Goal: Go to known website: Go to known website

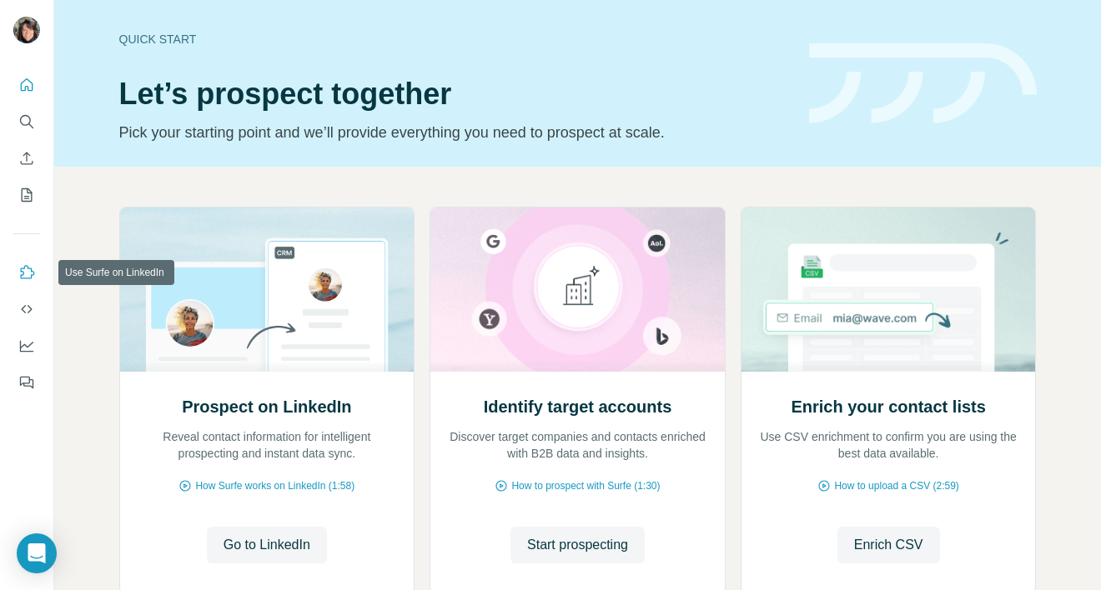
click at [28, 269] on icon "Use Surfe on LinkedIn" at bounding box center [26, 272] width 17 height 17
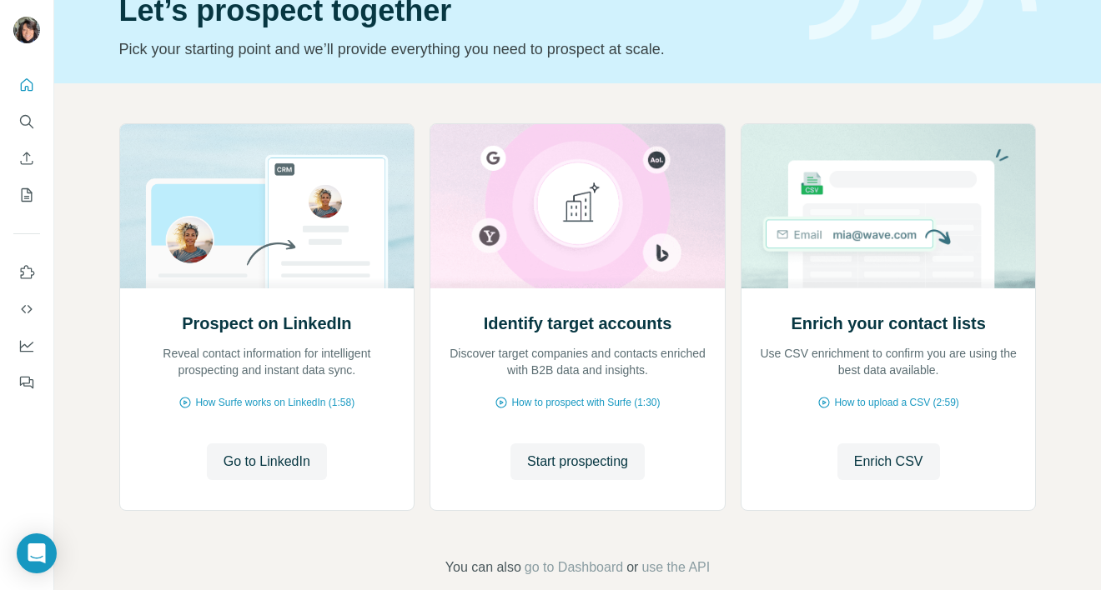
scroll to position [111, 0]
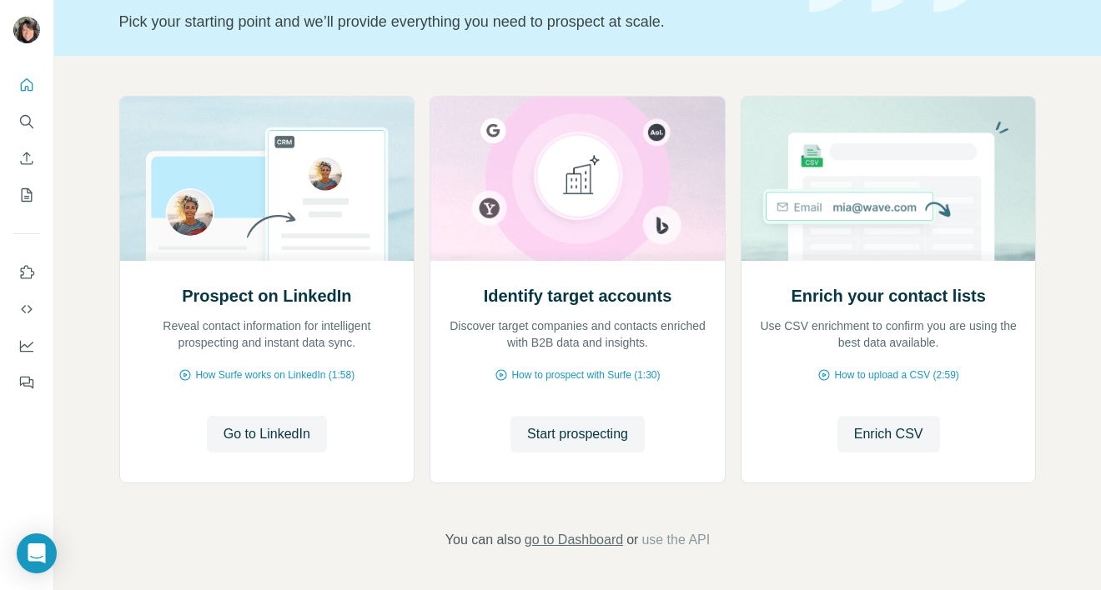
click at [579, 543] on span "go to Dashboard" at bounding box center [574, 540] width 98 height 20
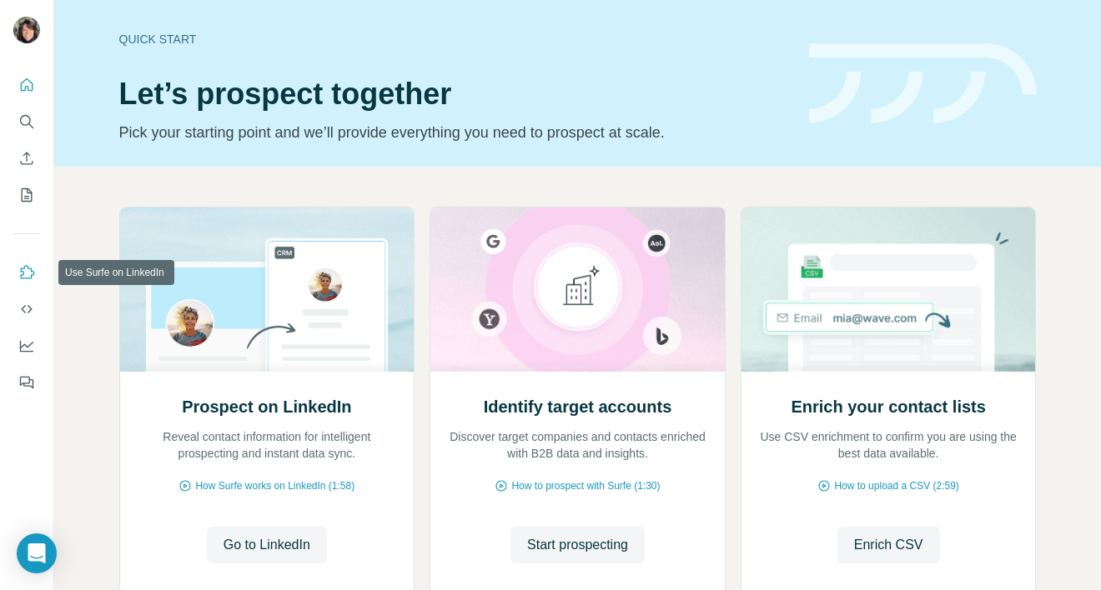
click at [32, 274] on icon "Use Surfe on LinkedIn" at bounding box center [26, 272] width 17 height 17
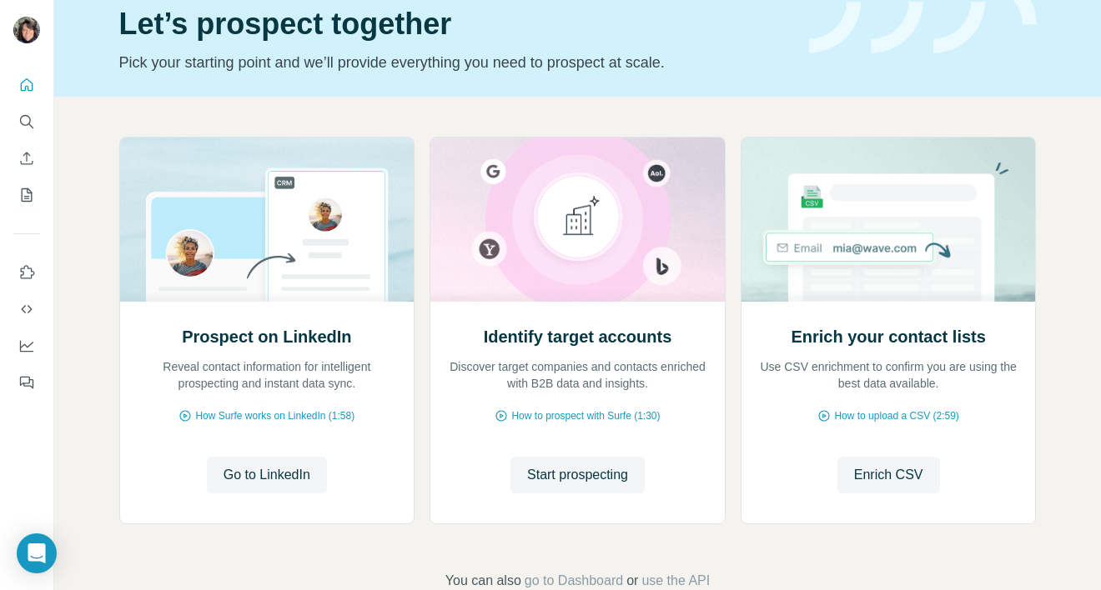
scroll to position [111, 0]
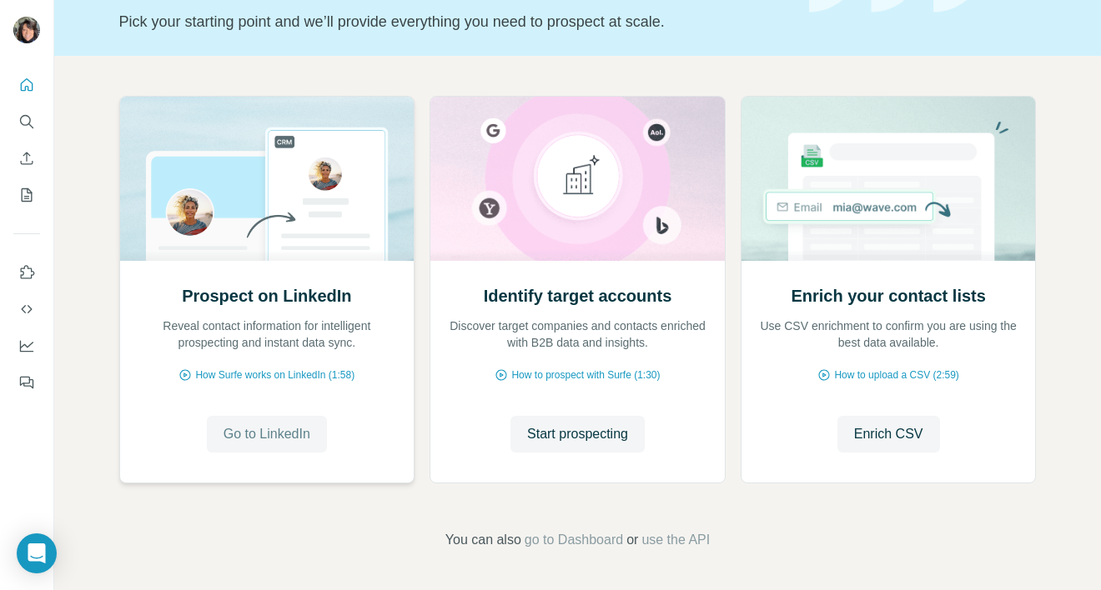
click at [304, 434] on span "Go to LinkedIn" at bounding box center [266, 434] width 87 height 20
